Goal: Transaction & Acquisition: Book appointment/travel/reservation

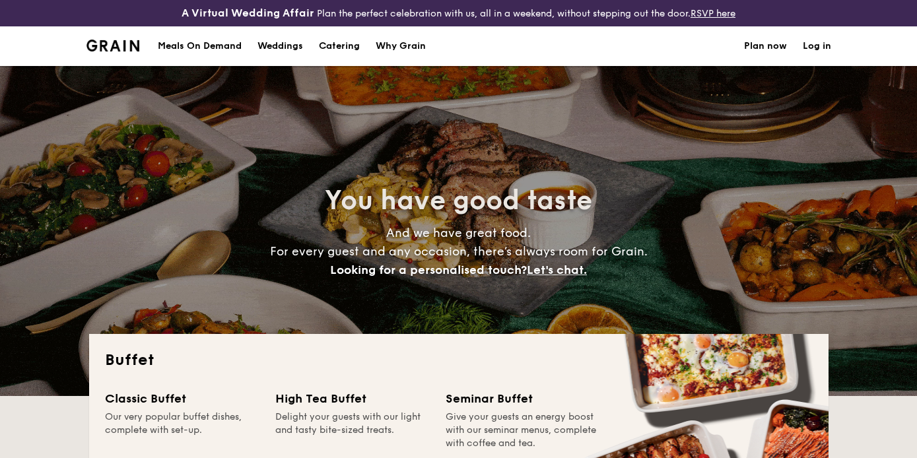
select select
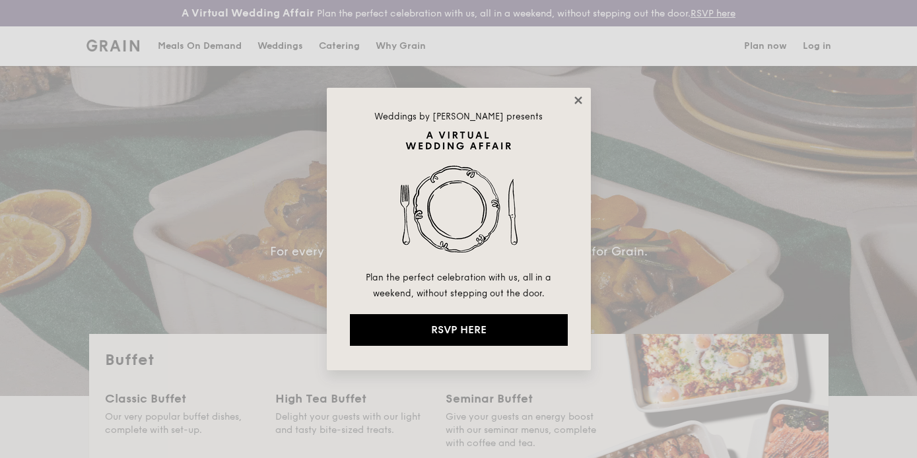
click at [582, 99] on icon at bounding box center [578, 100] width 12 height 12
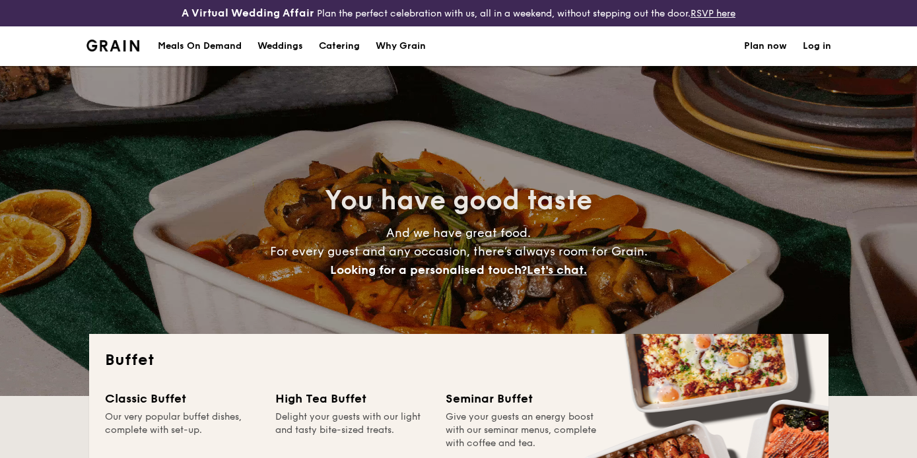
click at [329, 45] on h1 "Catering" at bounding box center [339, 46] width 41 height 40
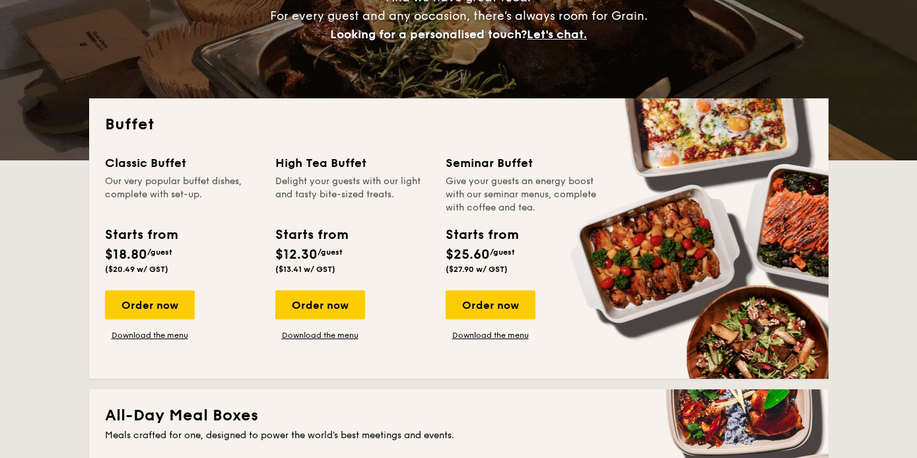
scroll to position [237, 0]
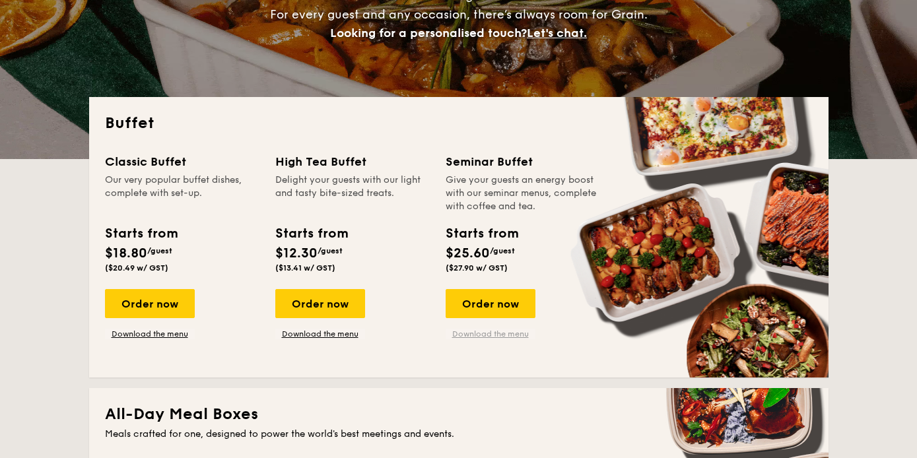
click at [496, 333] on link "Download the menu" at bounding box center [491, 334] width 90 height 11
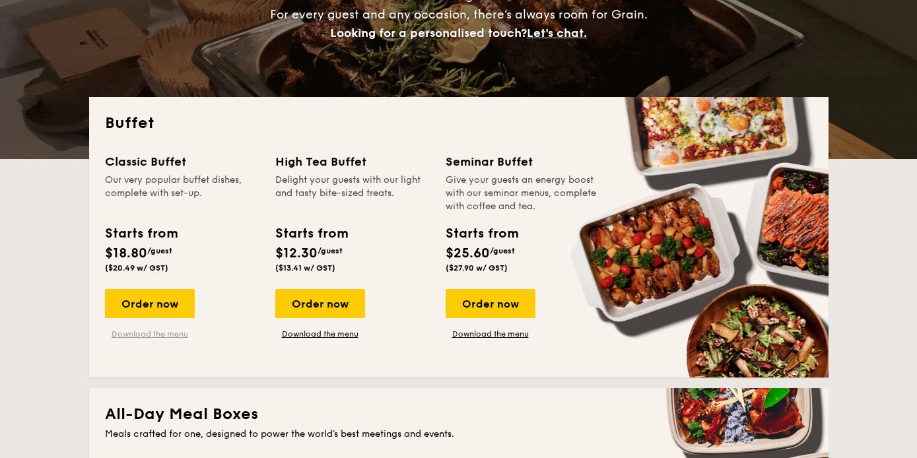
click at [176, 337] on link "Download the menu" at bounding box center [150, 334] width 90 height 11
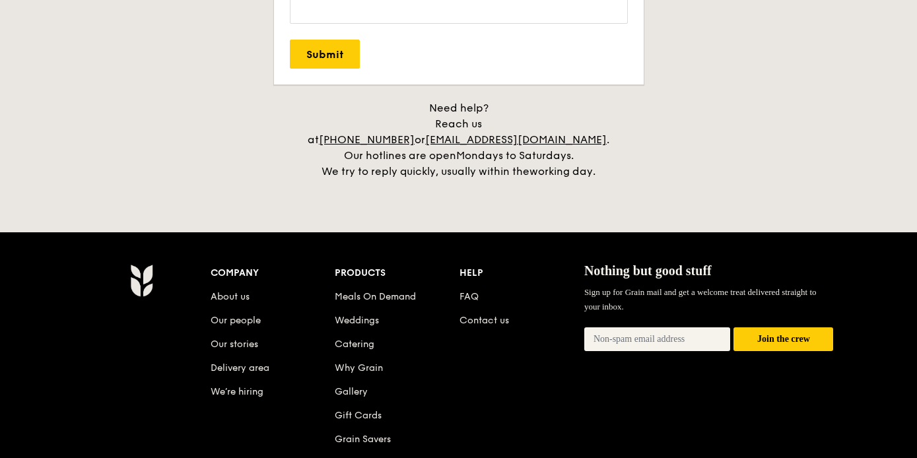
scroll to position [2699, 0]
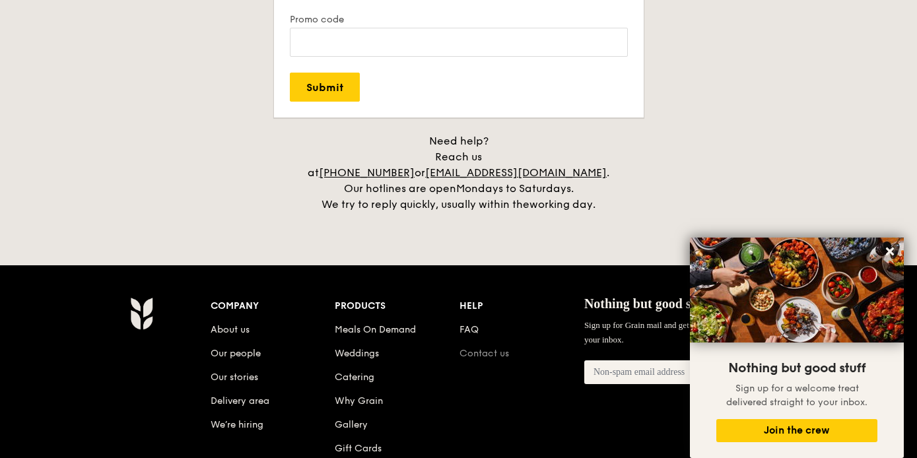
click at [499, 348] on link "Contact us" at bounding box center [484, 353] width 50 height 11
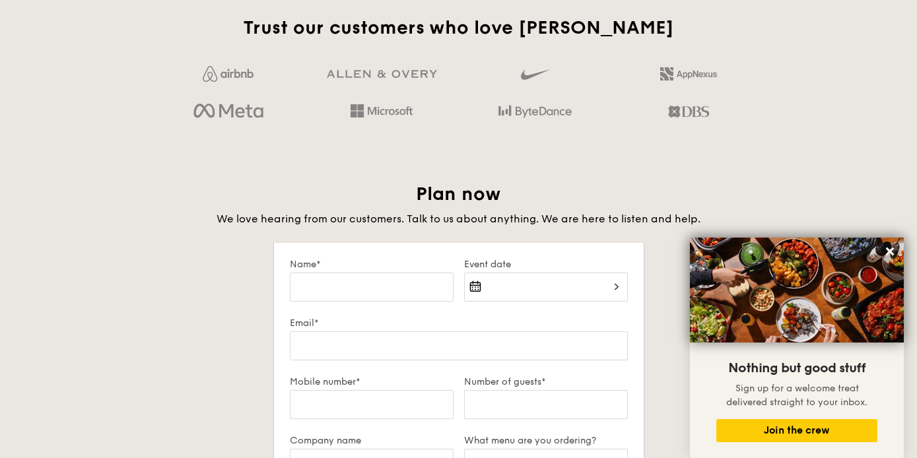
scroll to position [1785, 0]
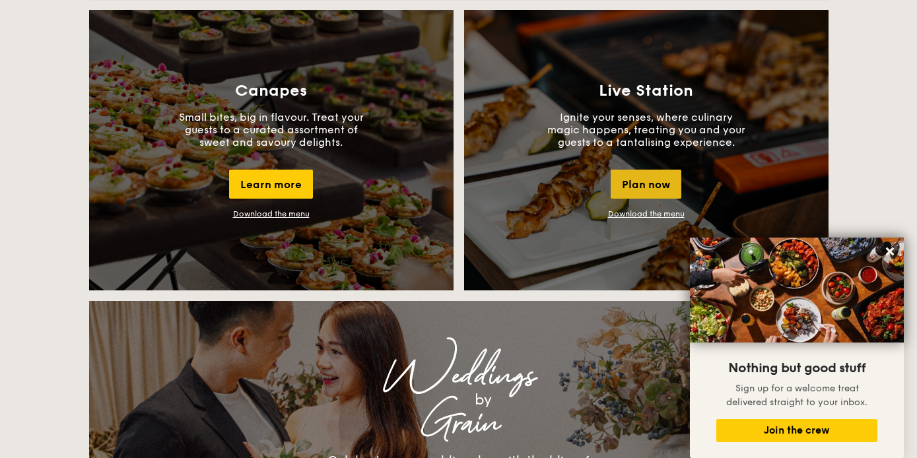
click at [656, 186] on div "Plan now" at bounding box center [646, 184] width 71 height 29
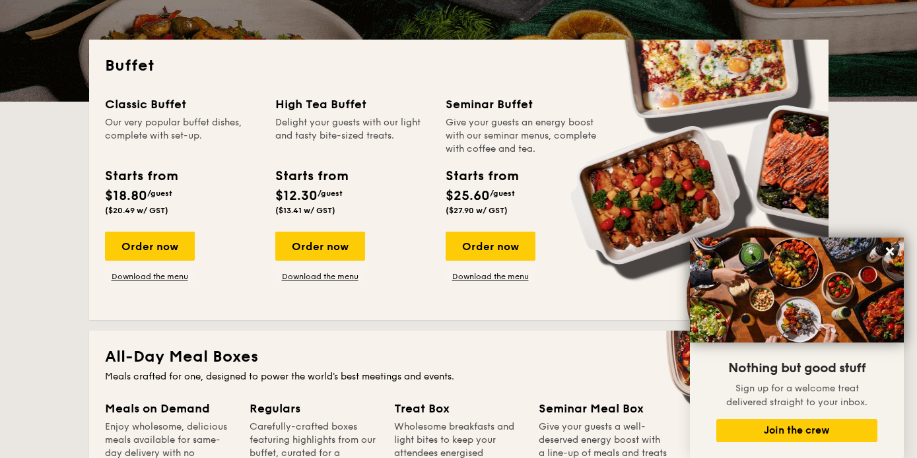
scroll to position [287, 0]
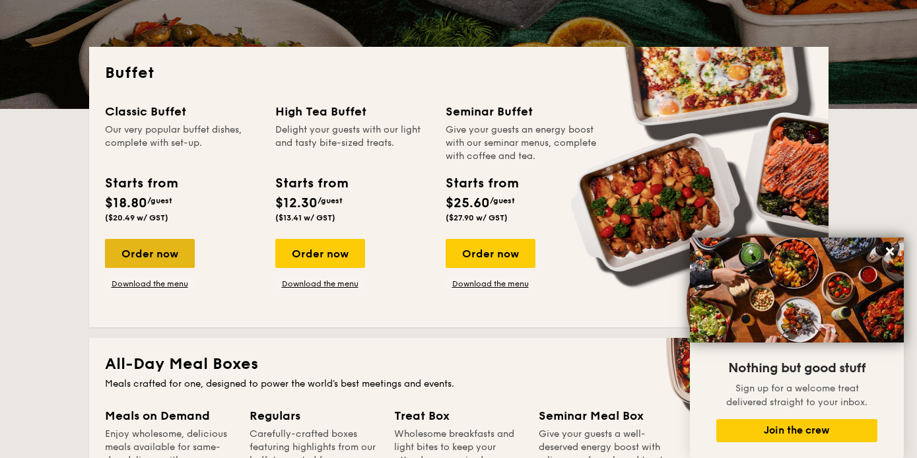
click at [173, 259] on div "Order now" at bounding box center [150, 253] width 90 height 29
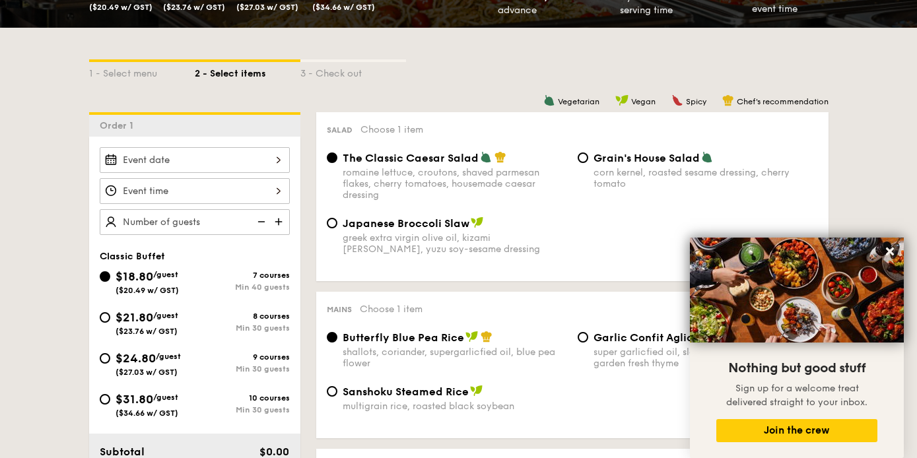
scroll to position [321, 0]
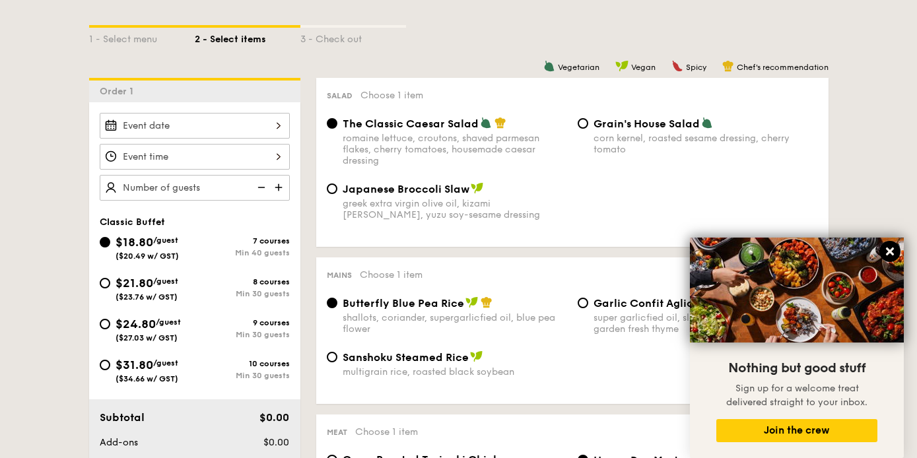
click at [888, 254] on icon at bounding box center [890, 252] width 8 height 8
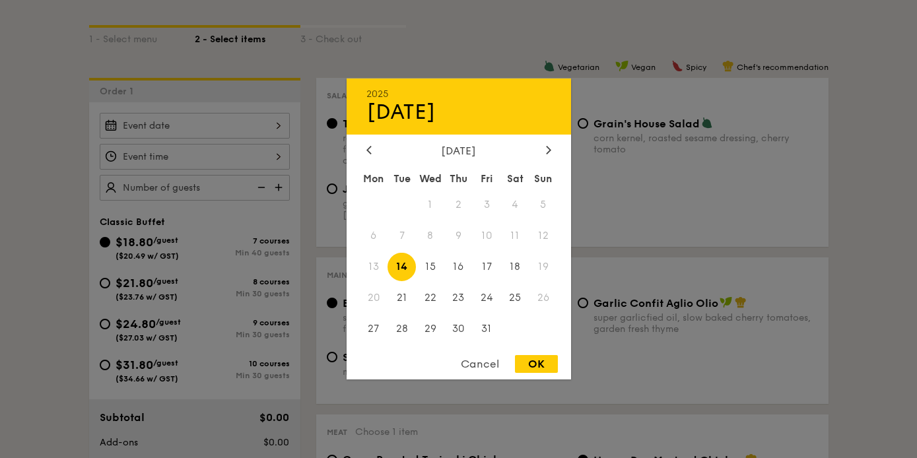
click at [225, 131] on div "2025 Oct 14 October 2025 Mon Tue Wed Thu Fri Sat Sun 1 2 3 4 5 6 7 8 9 10 11 12…" at bounding box center [195, 126] width 190 height 26
click at [515, 269] on span "18" at bounding box center [515, 267] width 28 height 28
click at [537, 367] on div "OK" at bounding box center [536, 364] width 43 height 18
type input "Oct 18, 2025"
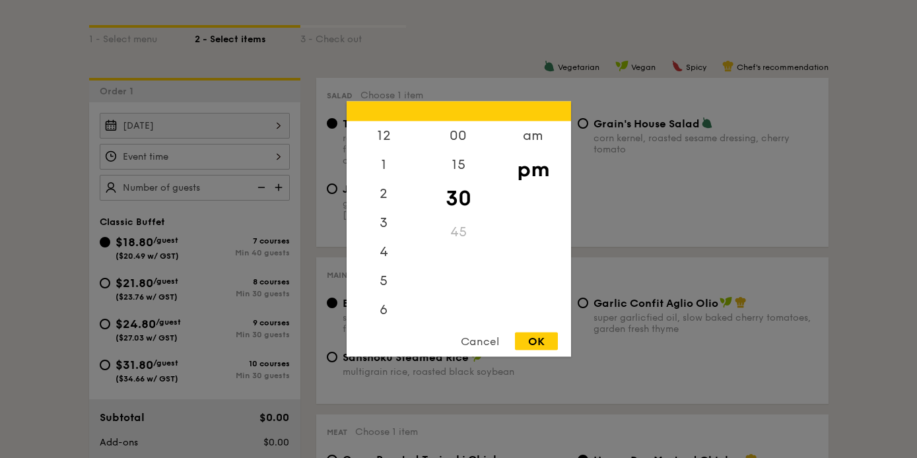
click at [215, 153] on div "12 1 2 3 4 5 6 7 8 9 10 11 00 15 30 45 am pm Cancel OK" at bounding box center [195, 157] width 190 height 26
click at [381, 144] on div "2" at bounding box center [384, 140] width 75 height 38
click at [464, 135] on div "00" at bounding box center [458, 140] width 75 height 38
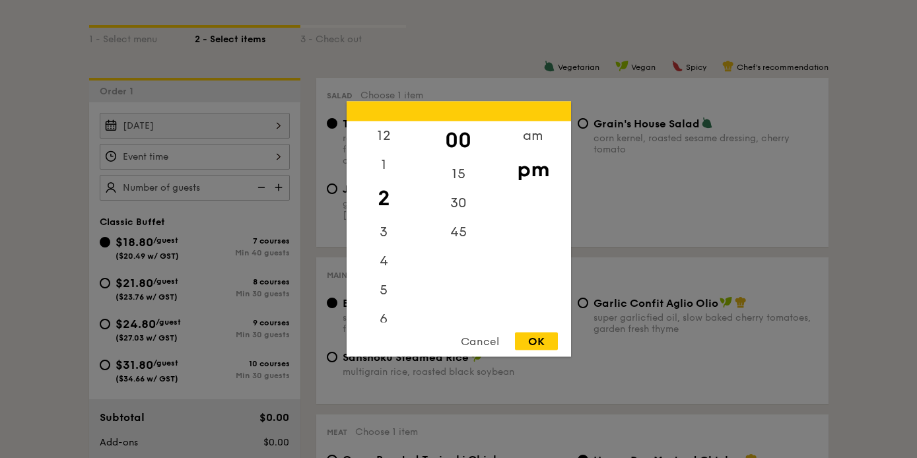
click at [543, 335] on div "OK" at bounding box center [536, 342] width 43 height 18
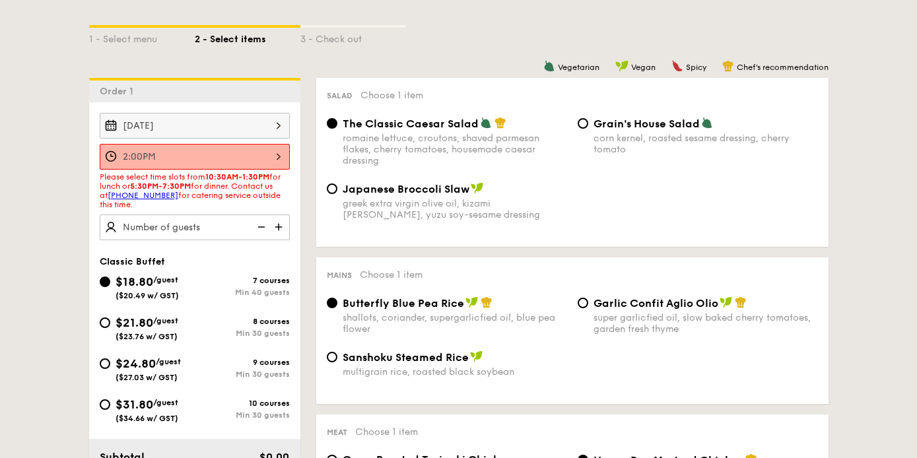
click at [283, 162] on div "2:00PM" at bounding box center [195, 157] width 190 height 26
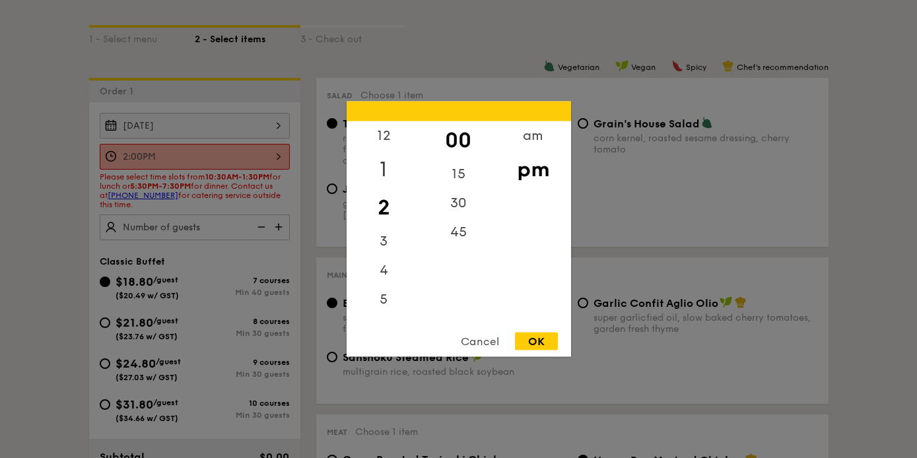
click at [380, 165] on div "1" at bounding box center [384, 170] width 75 height 38
click at [456, 210] on div "30" at bounding box center [458, 208] width 75 height 38
click at [542, 337] on div "OK" at bounding box center [536, 342] width 43 height 18
type input "1:30PM"
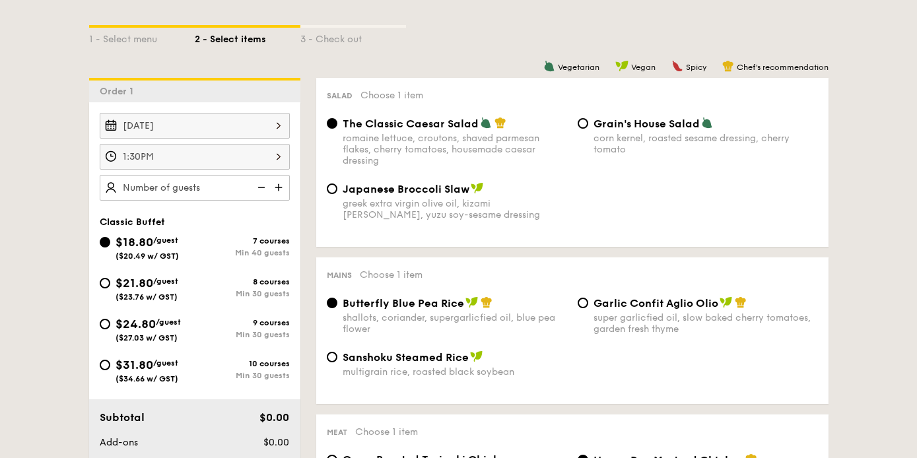
click at [269, 158] on div "1:30PM" at bounding box center [195, 157] width 190 height 26
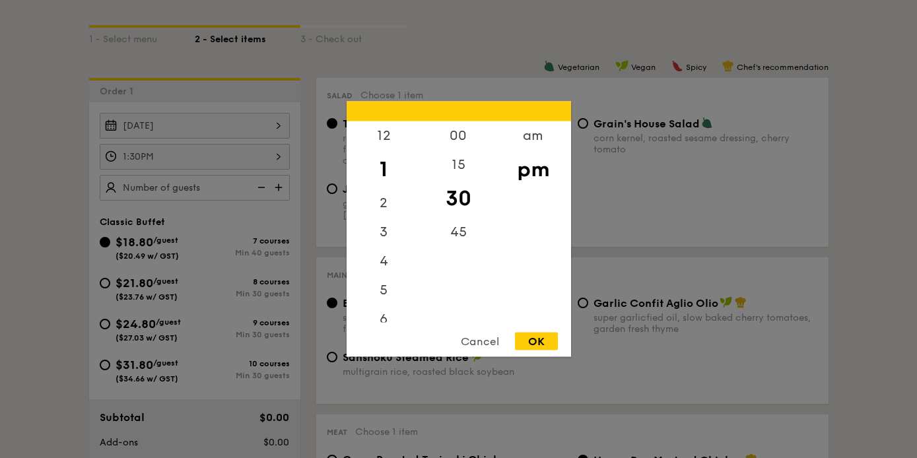
click at [495, 342] on div "Cancel" at bounding box center [480, 342] width 65 height 18
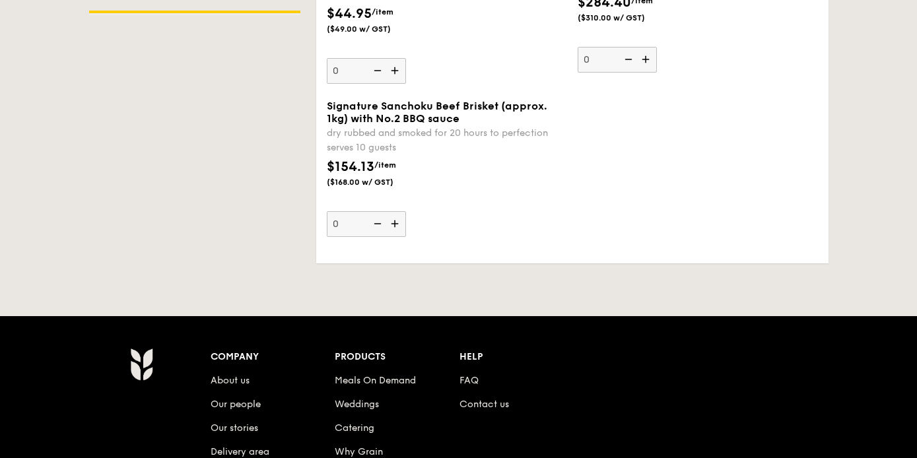
scroll to position [1957, 0]
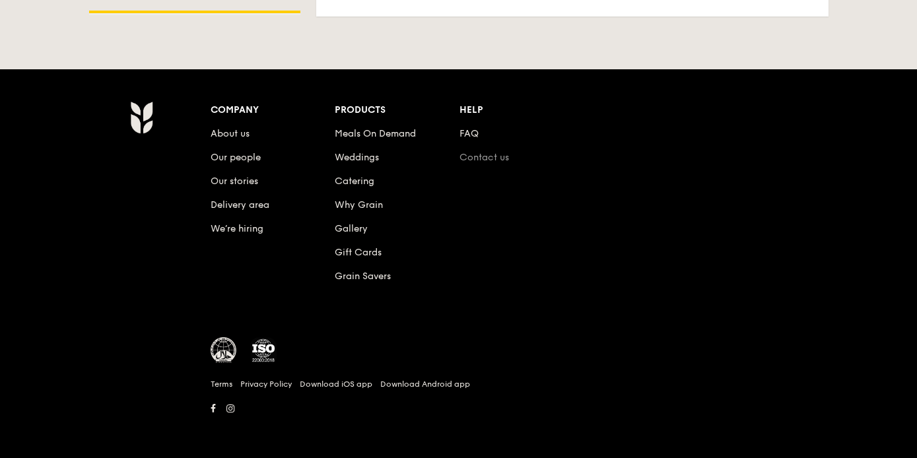
click at [471, 158] on link "Contact us" at bounding box center [484, 157] width 50 height 11
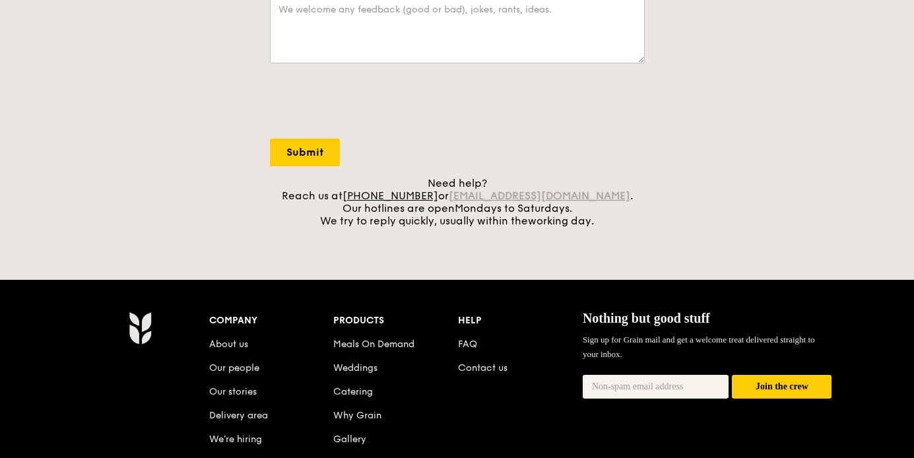
click at [484, 197] on link "[EMAIL_ADDRESS][DOMAIN_NAME]" at bounding box center [540, 195] width 182 height 13
drag, startPoint x: 604, startPoint y: 199, endPoint x: 595, endPoint y: 199, distance: 8.6
click at [596, 199] on div "Need help? Reach us at [PHONE_NUMBER] or [EMAIL_ADDRESS][DOMAIN_NAME] . Our hot…" at bounding box center [457, 202] width 375 height 50
drag, startPoint x: 468, startPoint y: 196, endPoint x: 595, endPoint y: 195, distance: 127.4
click at [595, 195] on div "Need help? Reach us at [PHONE_NUMBER] or [EMAIL_ADDRESS][DOMAIN_NAME] . Our hot…" at bounding box center [457, 202] width 375 height 50
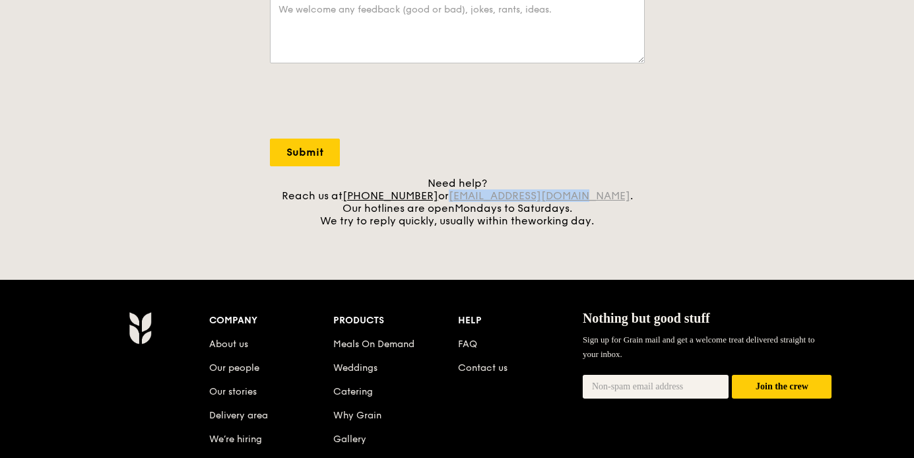
copy link "[EMAIL_ADDRESS][DOMAIN_NAME]"
